Goal: Task Accomplishment & Management: Manage account settings

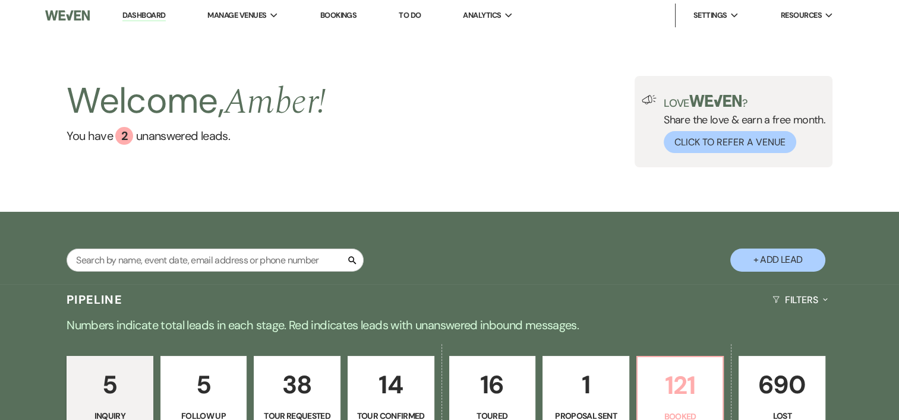
click at [677, 374] on p "121" at bounding box center [679, 386] width 71 height 40
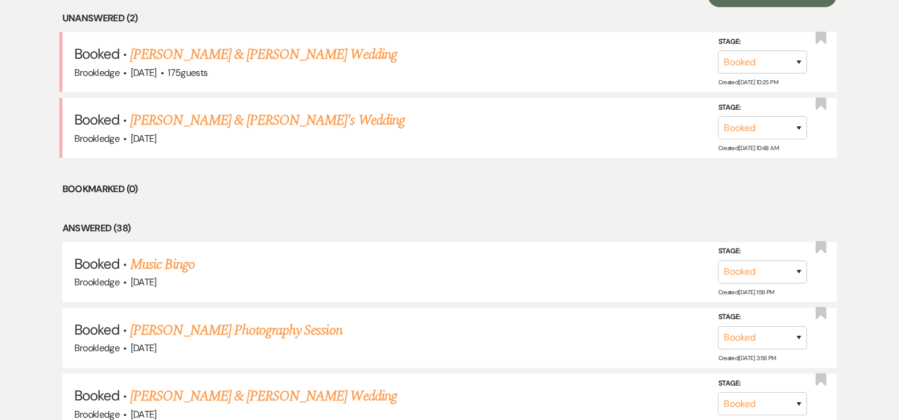
scroll to position [515, 0]
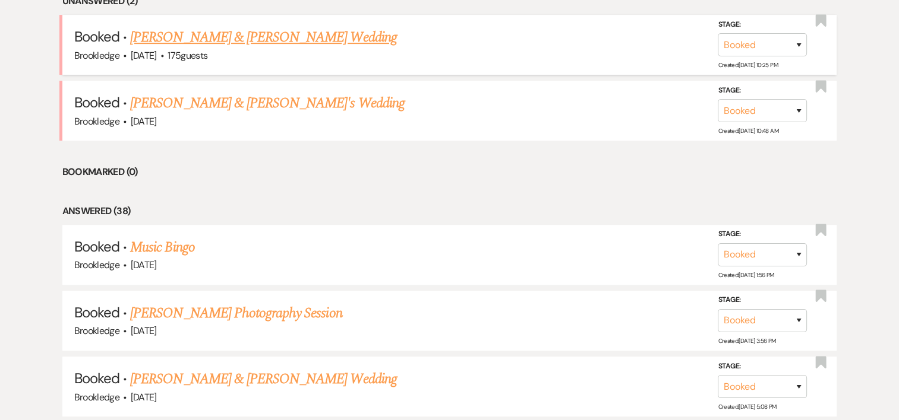
click at [284, 29] on link "[PERSON_NAME] & [PERSON_NAME] Wedding" at bounding box center [263, 37] width 266 height 21
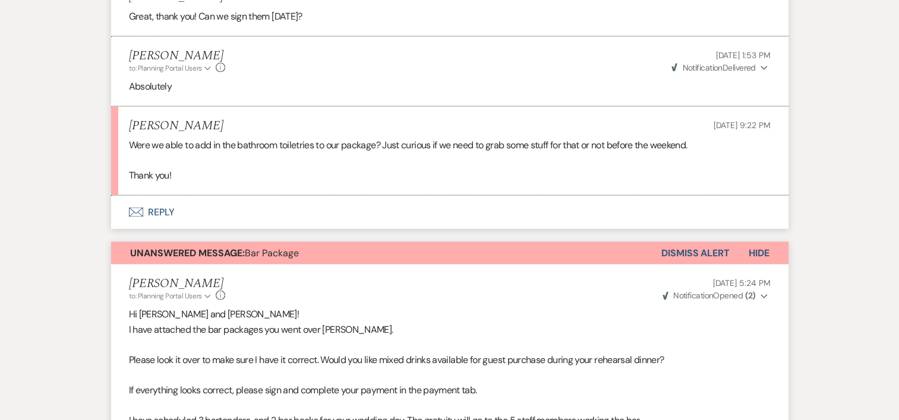
scroll to position [2361, 0]
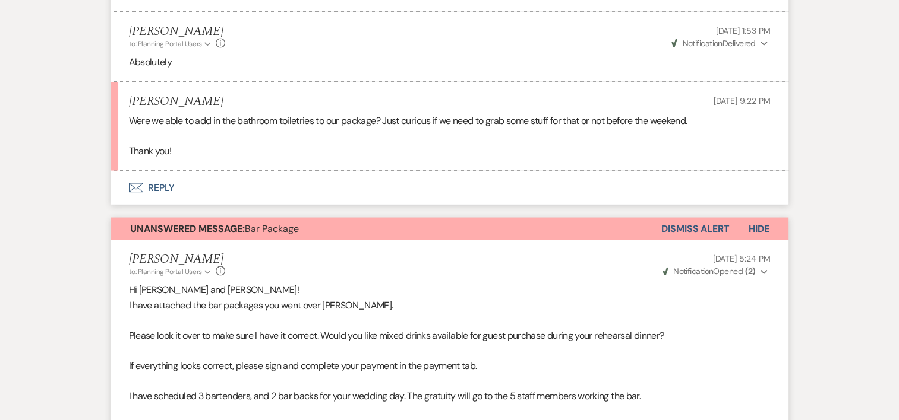
click at [153, 184] on button "Envelope Reply" at bounding box center [449, 188] width 677 height 33
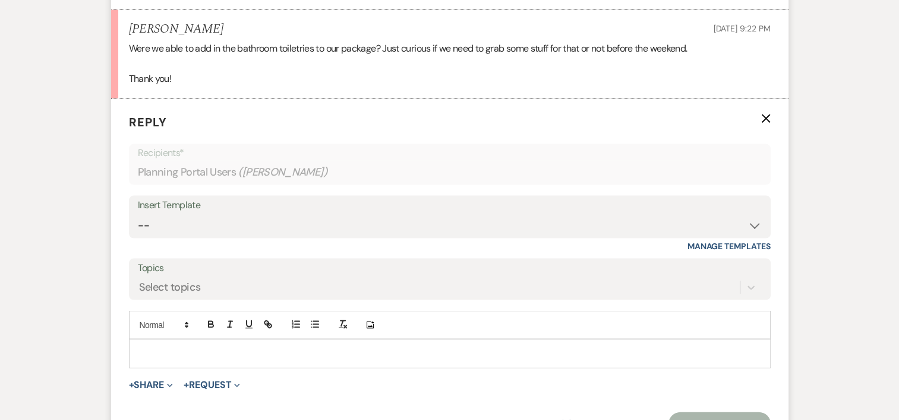
scroll to position [2445, 0]
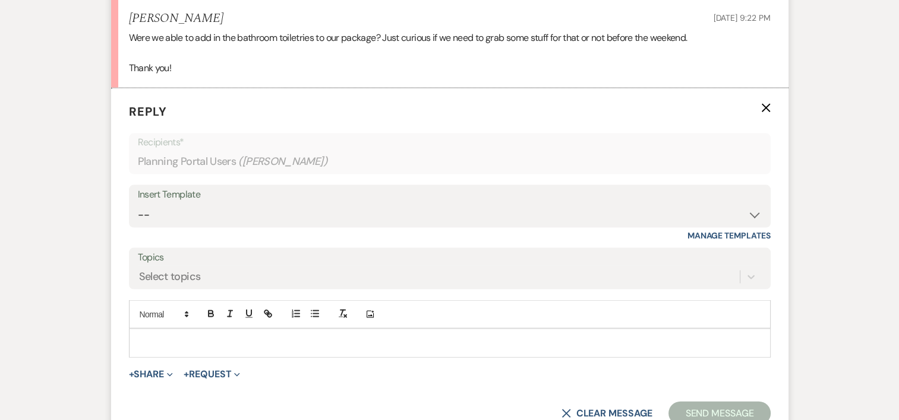
click at [211, 347] on p at bounding box center [449, 343] width 622 height 13
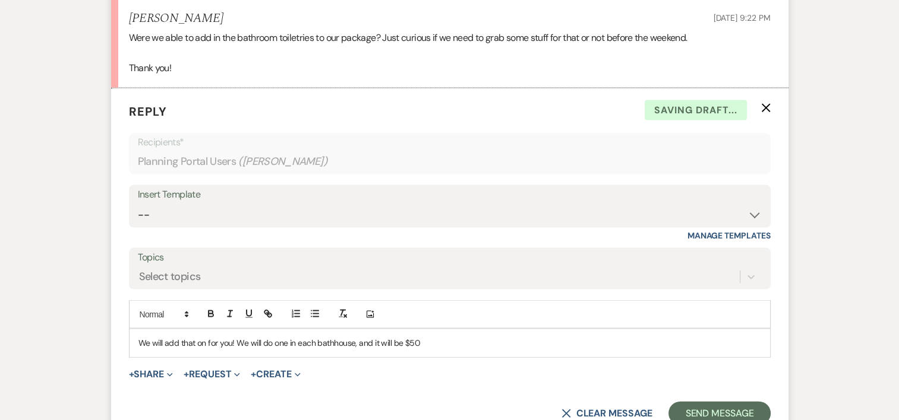
click at [435, 348] on div "We will add that on for you! We will do one in each bathhouse, and it will be $…" at bounding box center [449, 343] width 640 height 27
click at [400, 342] on p "We will add that on for you! We will do one in each bathhouse, and it will be $…" at bounding box center [449, 343] width 622 height 13
drag, startPoint x: 204, startPoint y: 338, endPoint x: 157, endPoint y: 329, distance: 47.8
click at [157, 330] on div "We will add that on for you! We will do one in each bathhouse, and it will be a…" at bounding box center [449, 343] width 640 height 27
click at [514, 350] on div "We can definitely do that for you! We will do one in each bathhouse, and it wil…" at bounding box center [449, 343] width 640 height 27
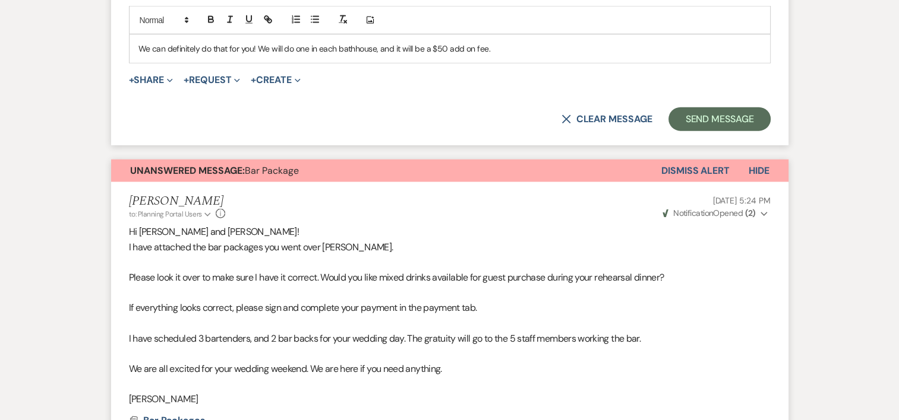
scroll to position [2746, 0]
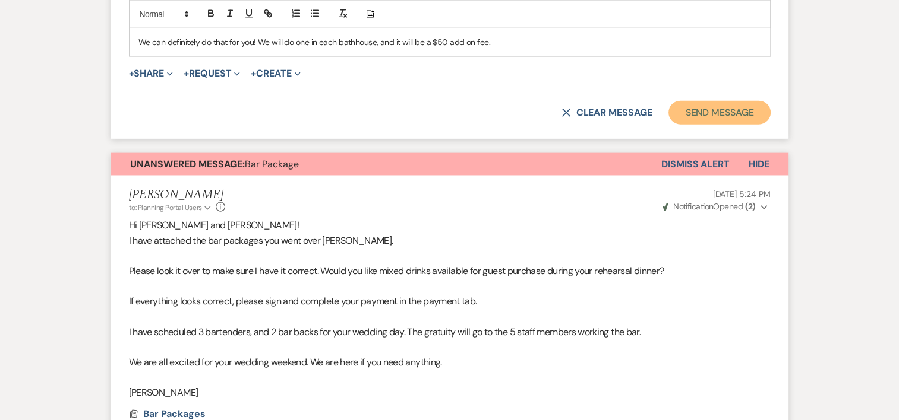
click at [739, 117] on button "Send Message" at bounding box center [719, 113] width 102 height 24
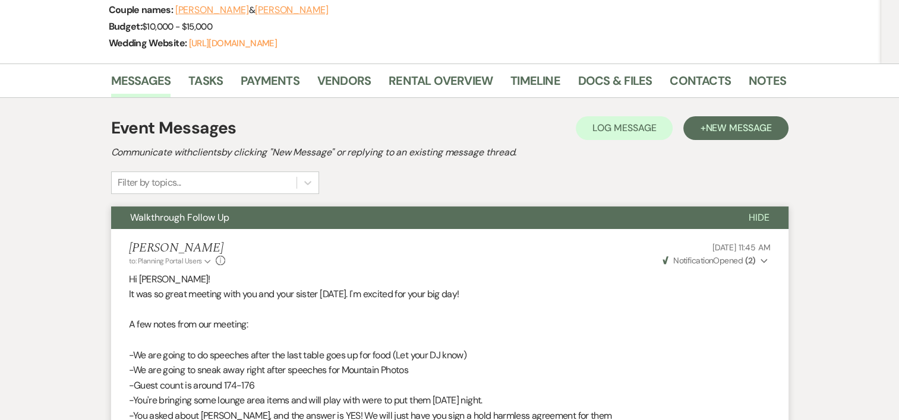
scroll to position [190, 0]
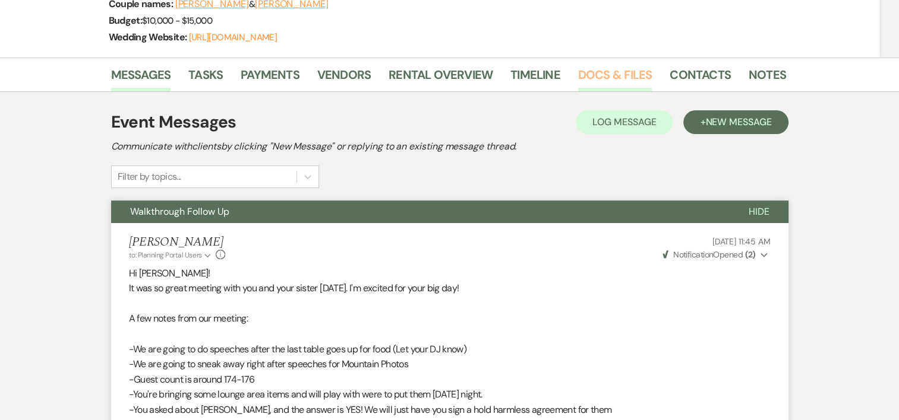
click at [608, 72] on link "Docs & Files" at bounding box center [615, 78] width 74 height 26
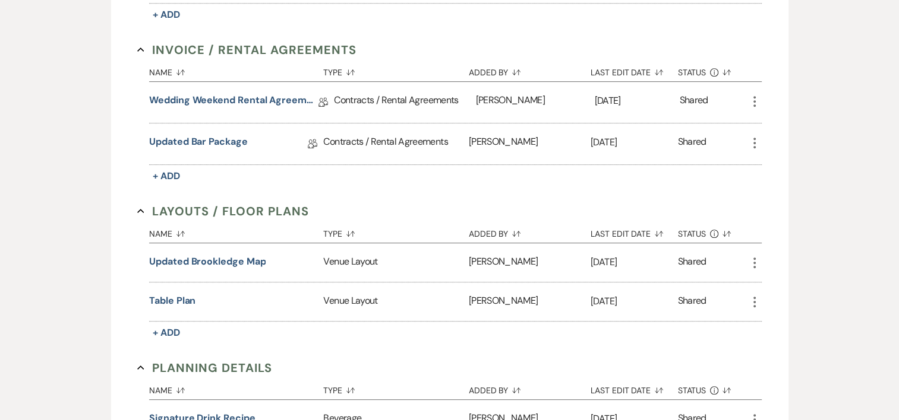
scroll to position [598, 0]
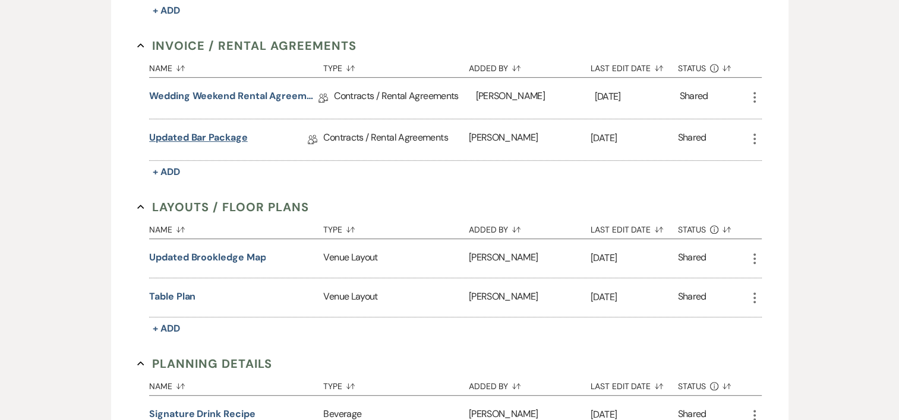
click at [225, 140] on link "Updated Bar Package" at bounding box center [198, 140] width 98 height 18
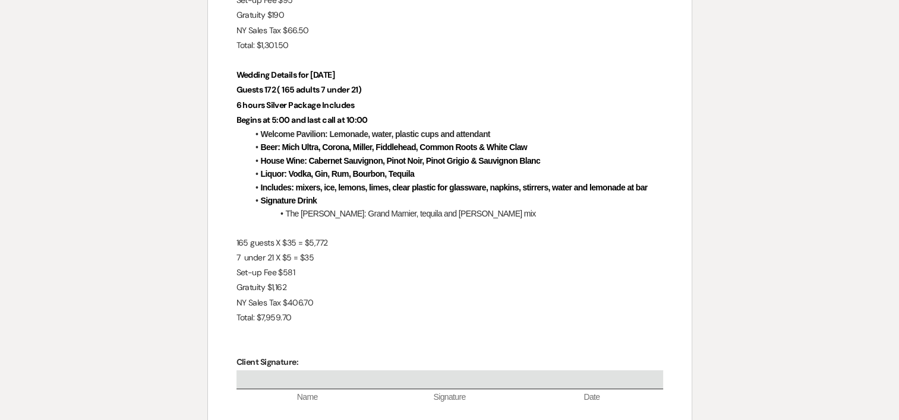
scroll to position [524, 0]
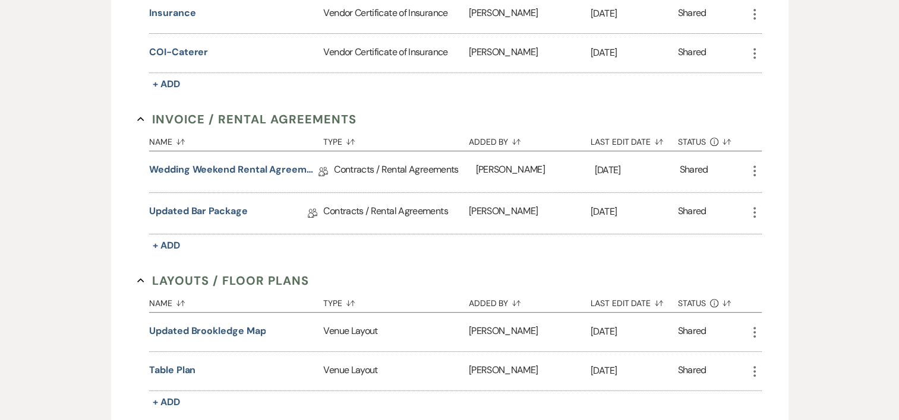
scroll to position [598, 0]
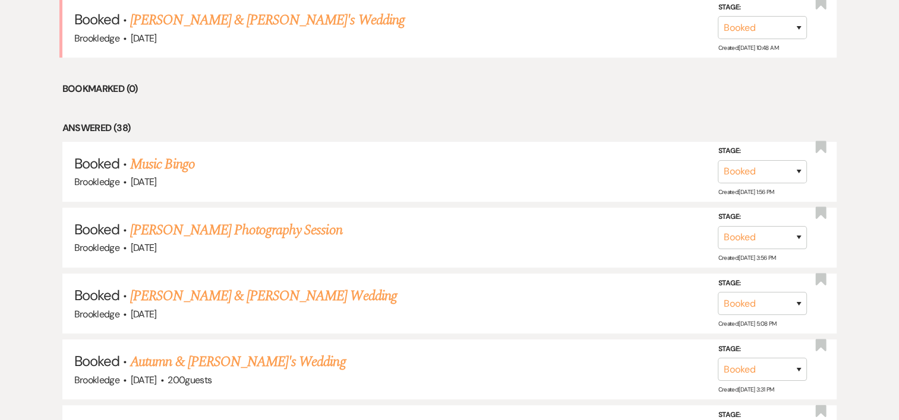
scroll to position [515, 0]
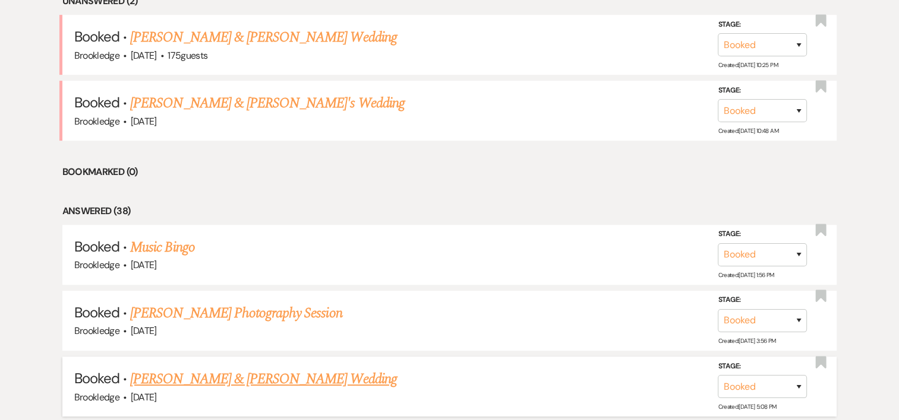
click at [290, 372] on link "[PERSON_NAME] & [PERSON_NAME] Wedding" at bounding box center [263, 379] width 266 height 21
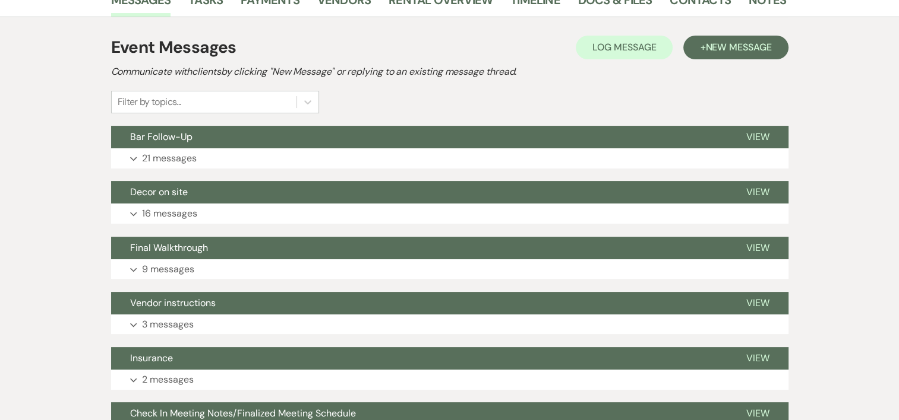
scroll to position [273, 0]
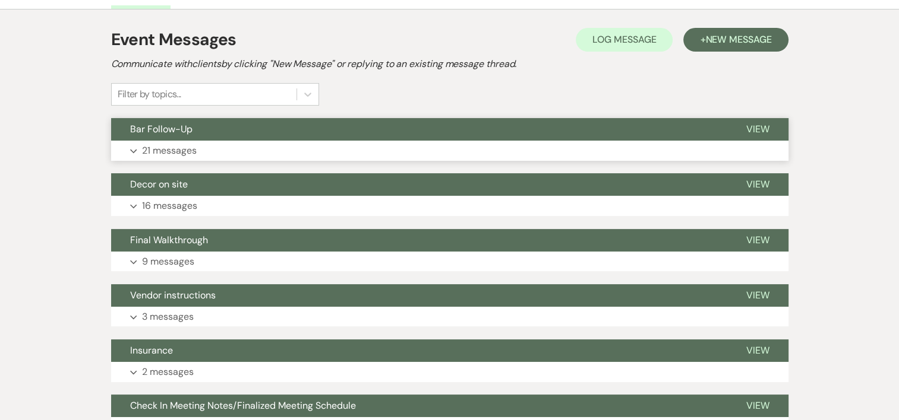
click at [170, 154] on p "21 messages" at bounding box center [169, 150] width 55 height 15
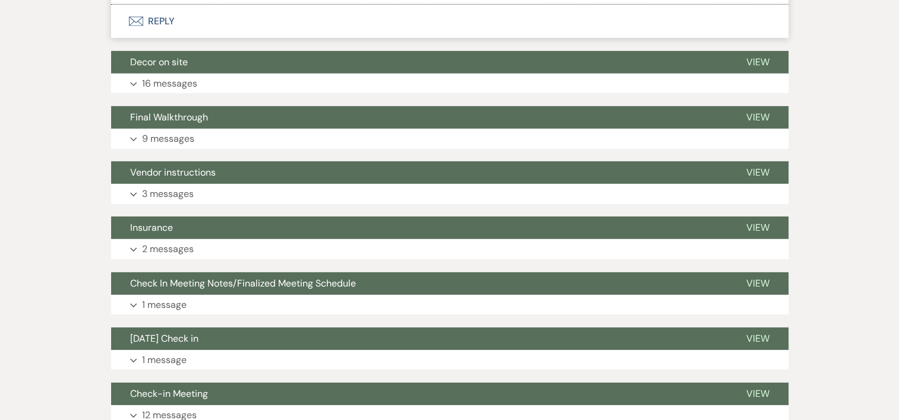
scroll to position [3813, 0]
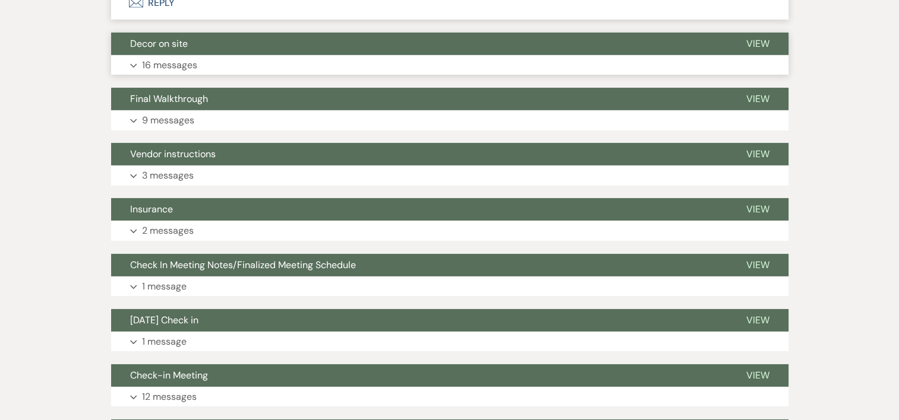
click at [185, 66] on p "16 messages" at bounding box center [169, 65] width 55 height 15
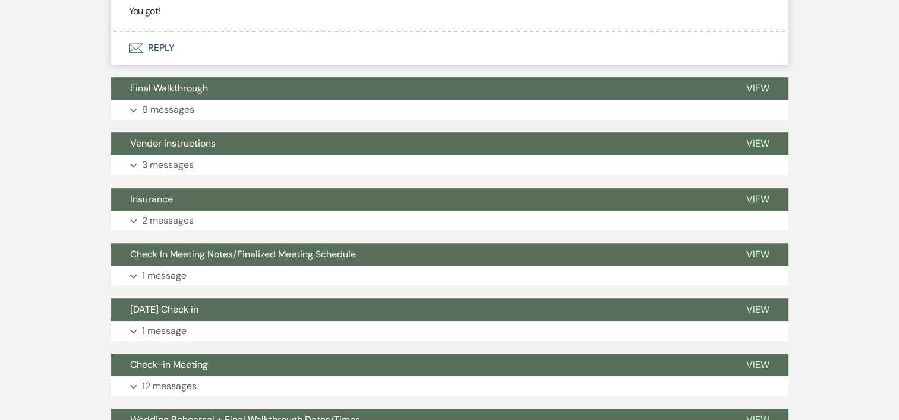
scroll to position [5191, 0]
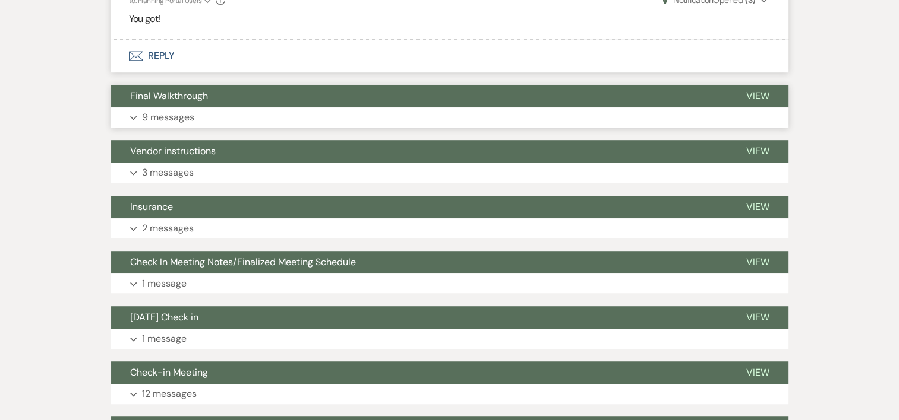
click at [162, 115] on p "9 messages" at bounding box center [168, 117] width 52 height 15
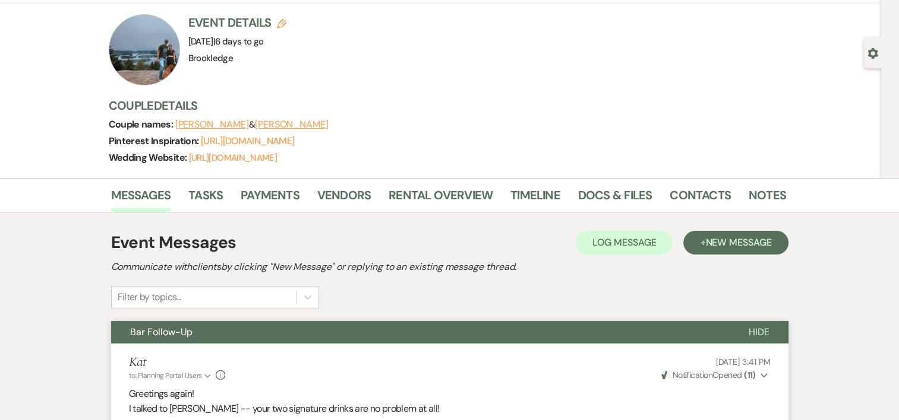
scroll to position [6, 0]
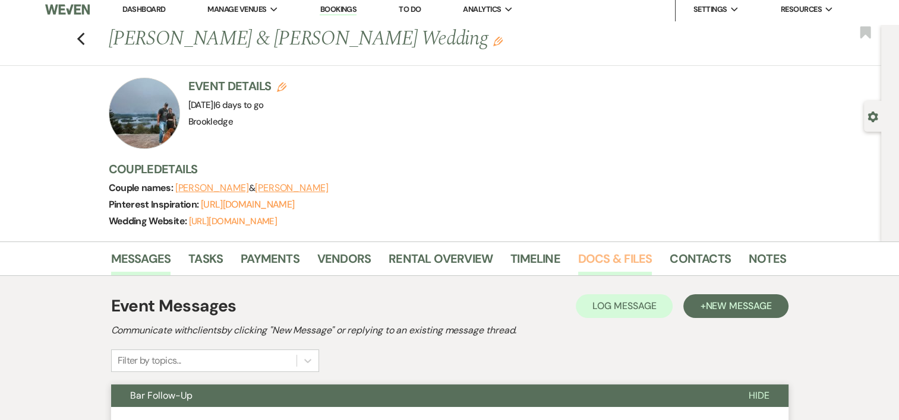
click at [598, 257] on link "Docs & Files" at bounding box center [615, 262] width 74 height 26
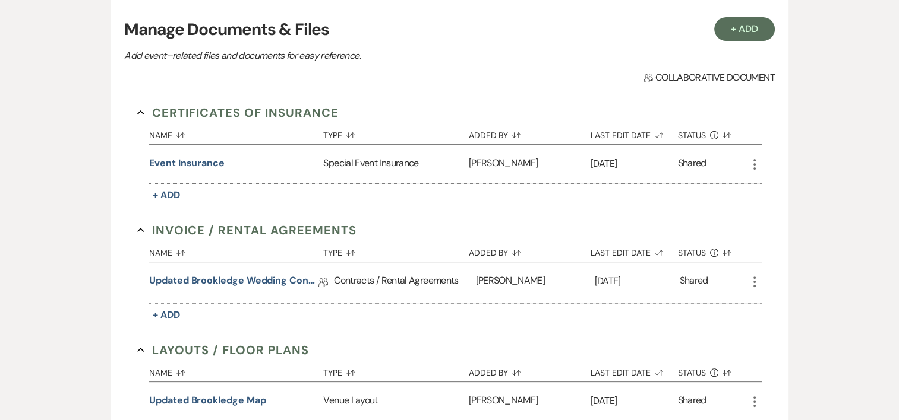
scroll to position [297, 0]
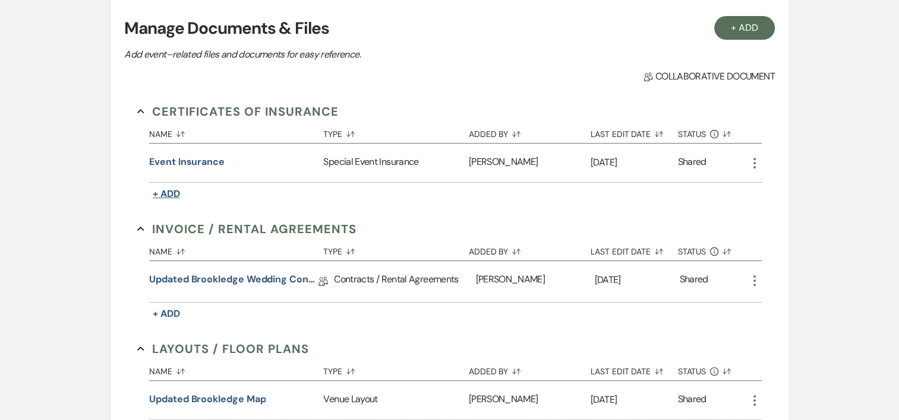
click at [171, 193] on span "+ Add" at bounding box center [166, 194] width 27 height 12
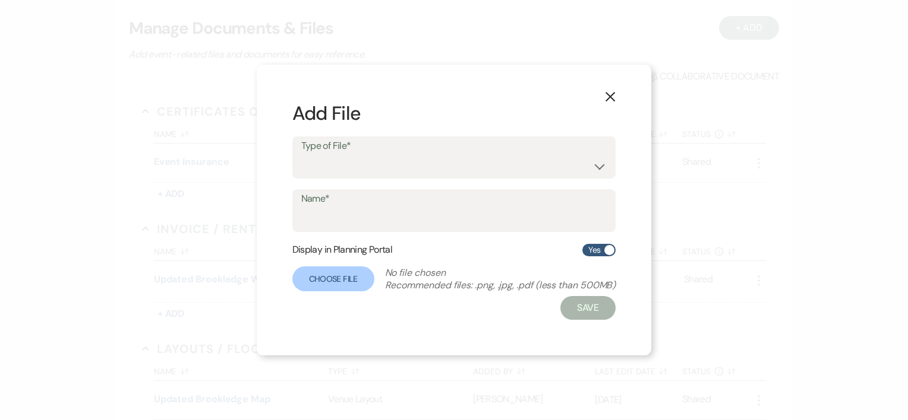
click at [606, 94] on icon "X" at bounding box center [610, 96] width 11 height 11
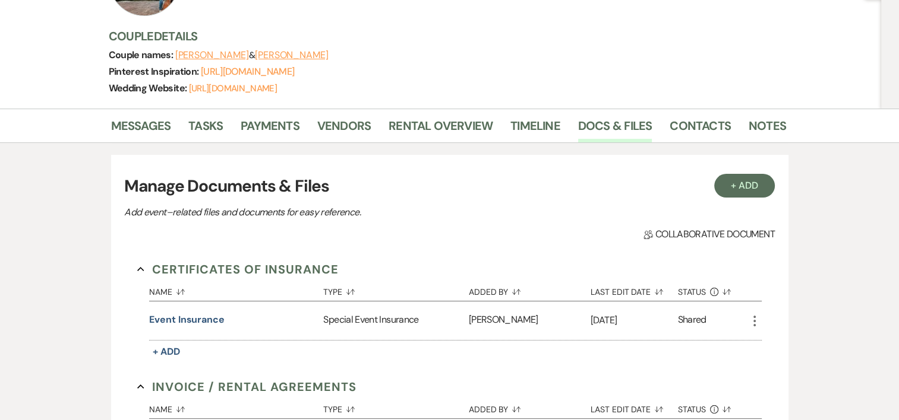
scroll to position [0, 0]
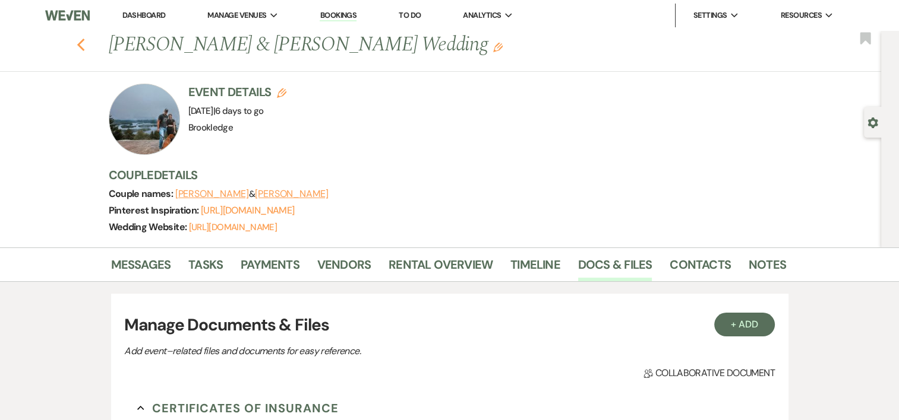
click at [84, 48] on use "button" at bounding box center [81, 45] width 8 height 13
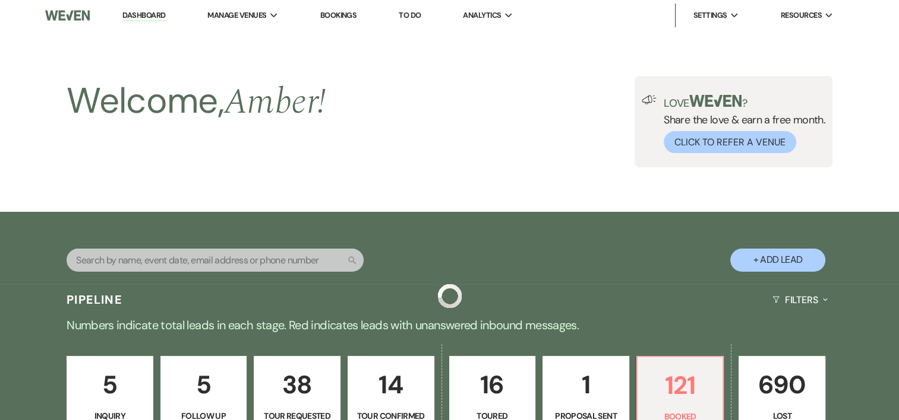
scroll to position [515, 0]
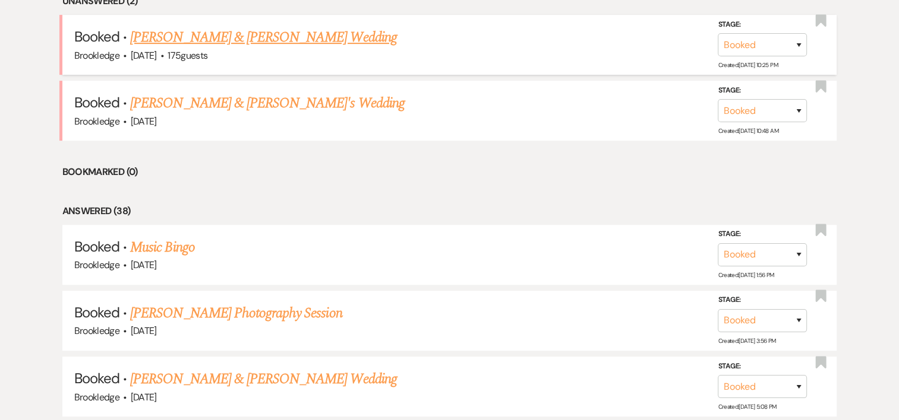
click at [317, 34] on link "[PERSON_NAME] & [PERSON_NAME] Wedding" at bounding box center [263, 37] width 266 height 21
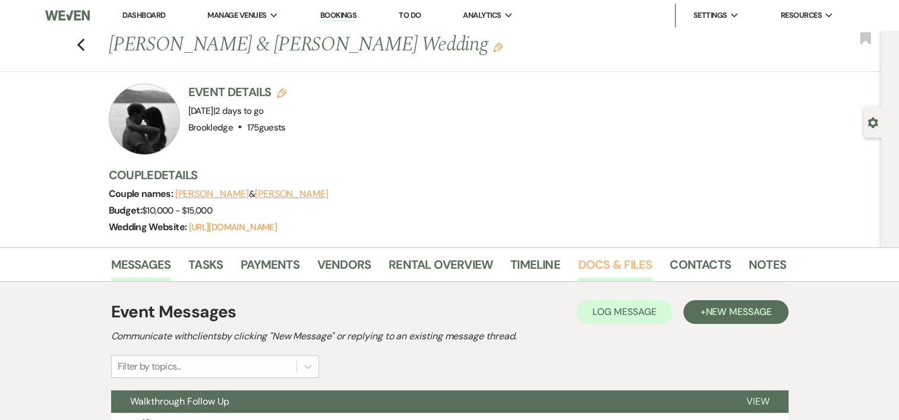
click at [607, 261] on link "Docs & Files" at bounding box center [615, 268] width 74 height 26
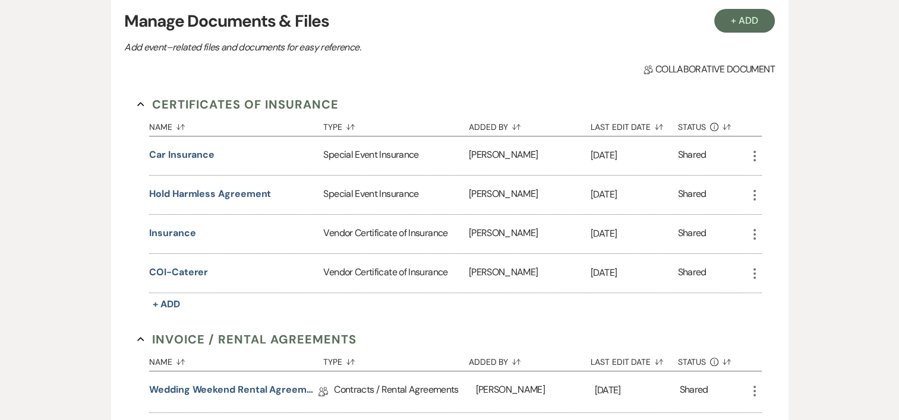
scroll to position [316, 0]
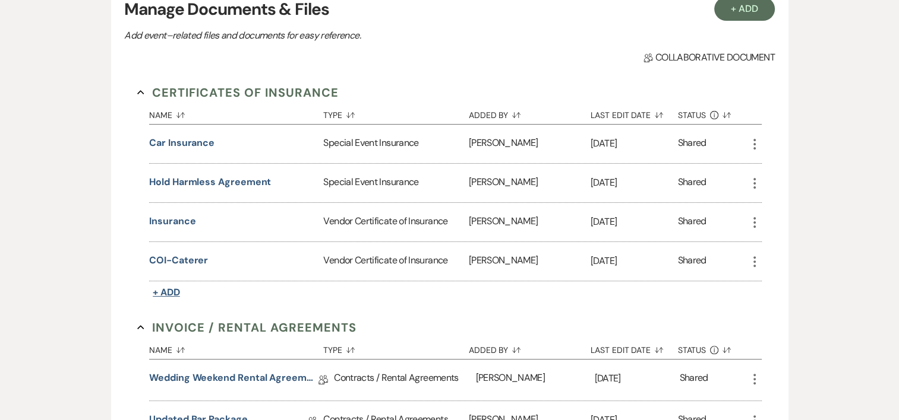
click at [180, 288] on span "+ Add" at bounding box center [166, 292] width 27 height 12
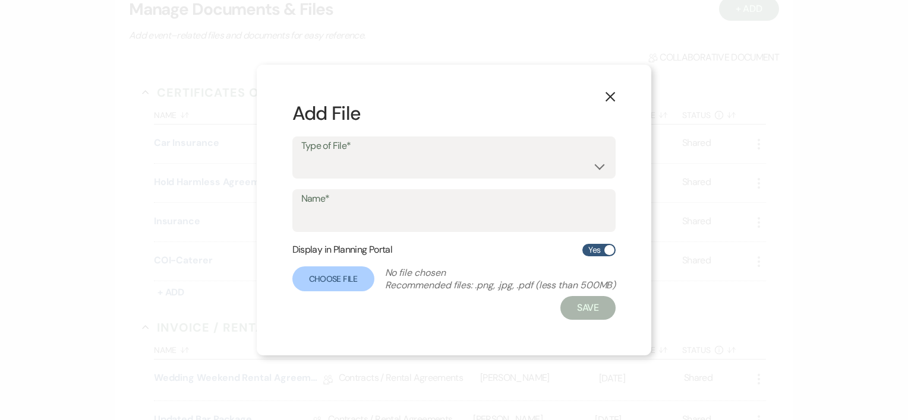
click at [406, 178] on div "Type of File* Special Event Insurance Vendor Certificate of Insurance" at bounding box center [454, 158] width 324 height 43
click at [422, 155] on select "Special Event Insurance Vendor Certificate of Insurance" at bounding box center [454, 165] width 306 height 23
select select "18"
click at [301, 154] on select "Special Event Insurance Vendor Certificate of Insurance" at bounding box center [454, 165] width 306 height 23
click at [397, 213] on input "Name*" at bounding box center [454, 219] width 306 height 23
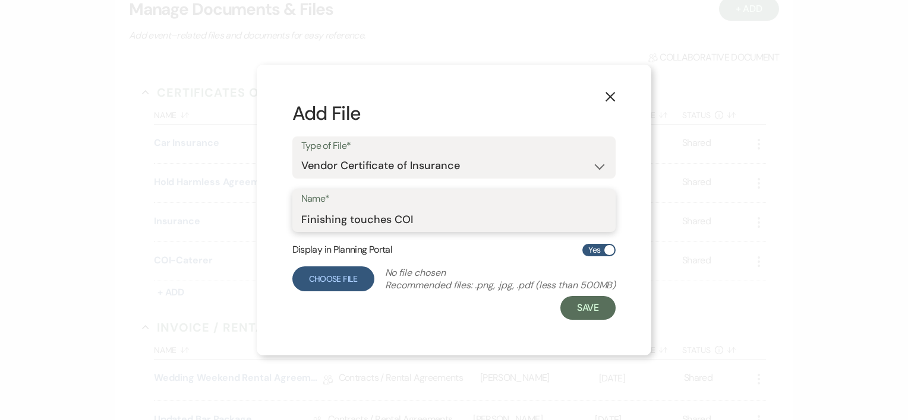
type input "Finishing touches COI"
click at [306, 282] on label "Choose File" at bounding box center [333, 279] width 82 height 25
click at [0, 0] on input "Choose File" at bounding box center [0, 0] width 0 height 0
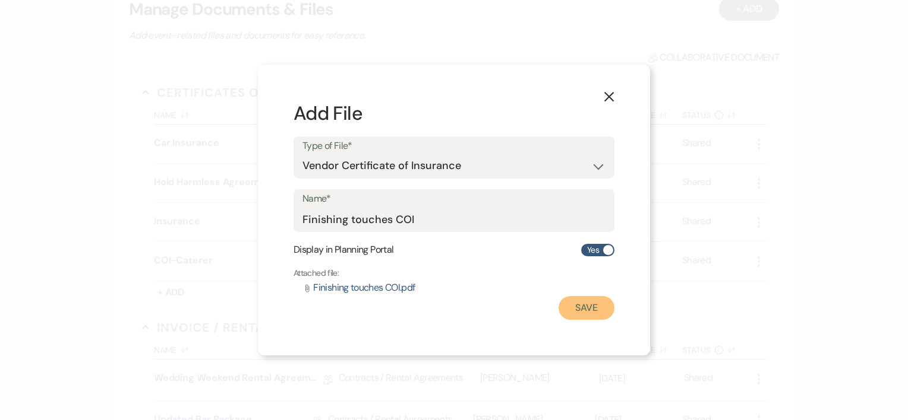
click at [591, 307] on button "Save" at bounding box center [586, 308] width 56 height 24
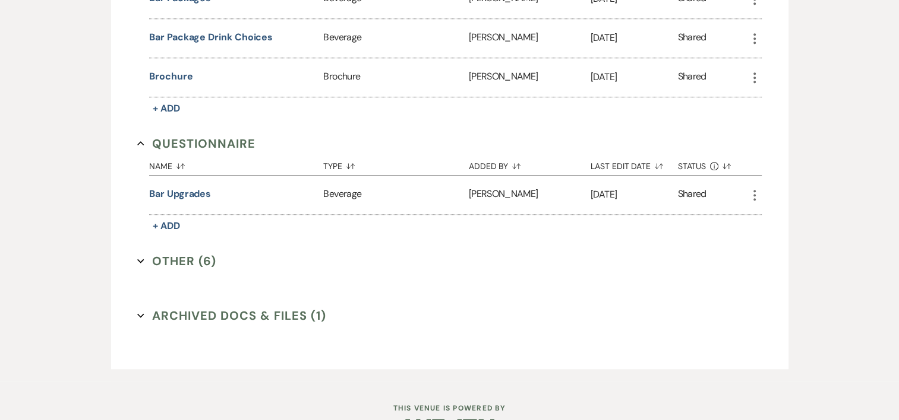
scroll to position [1200, 0]
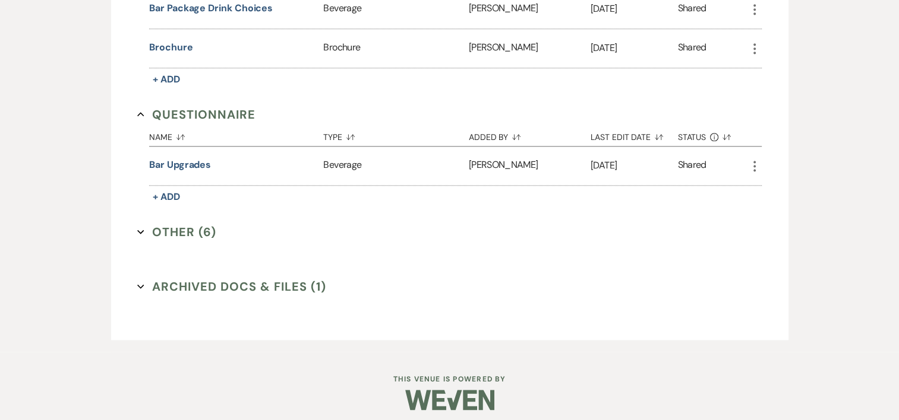
click at [184, 223] on button "Other (6) Expand" at bounding box center [176, 232] width 79 height 18
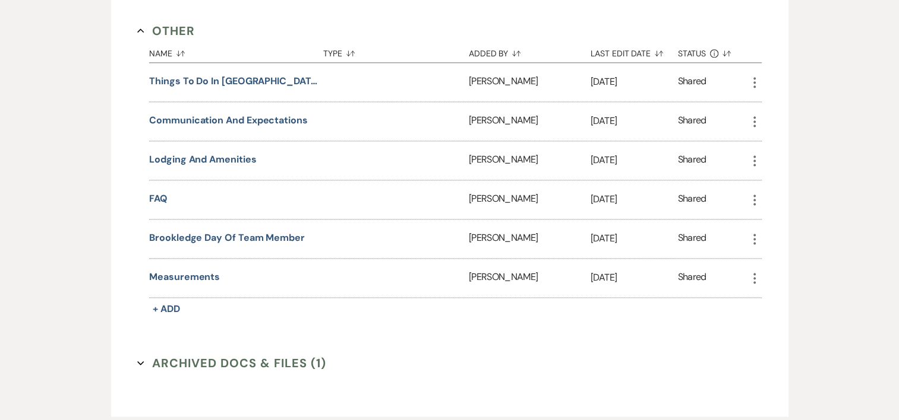
scroll to position [1427, 0]
